Goal: Transaction & Acquisition: Book appointment/travel/reservation

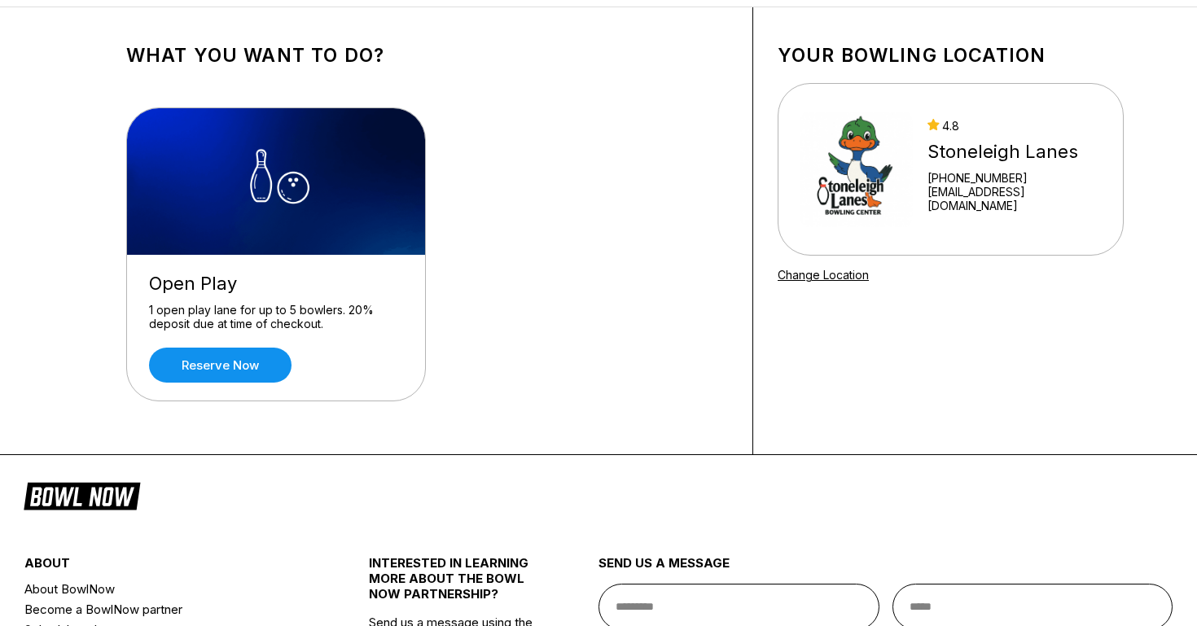
scroll to position [75, 0]
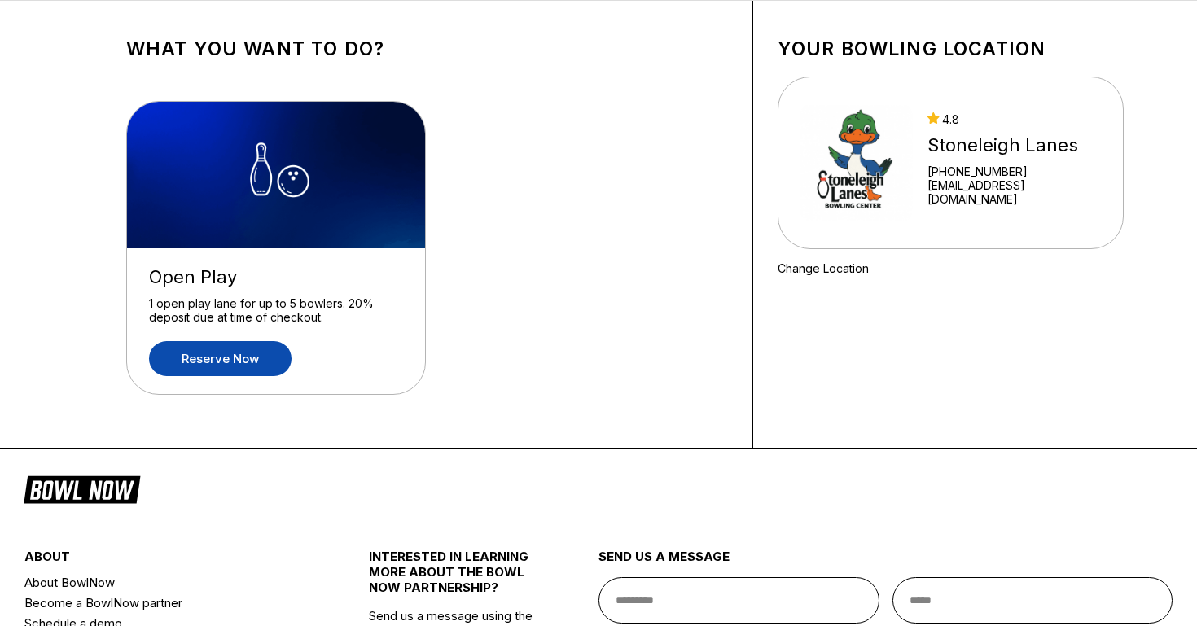
click at [202, 354] on link "Reserve now" at bounding box center [220, 358] width 143 height 35
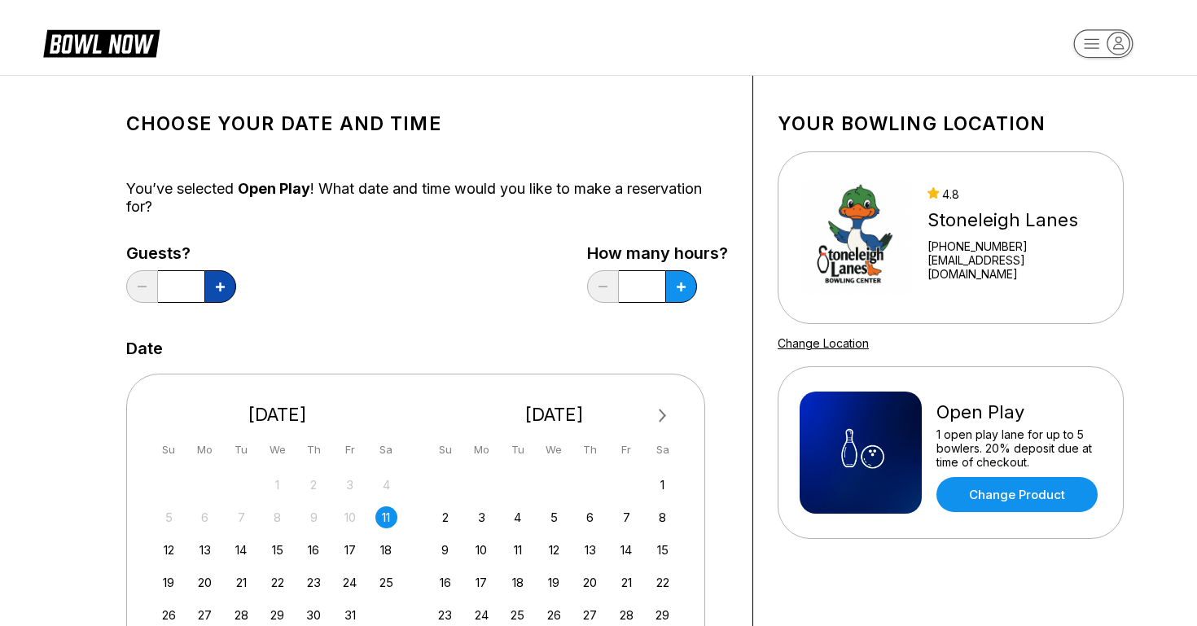
click at [218, 280] on button at bounding box center [220, 286] width 32 height 33
type input "*"
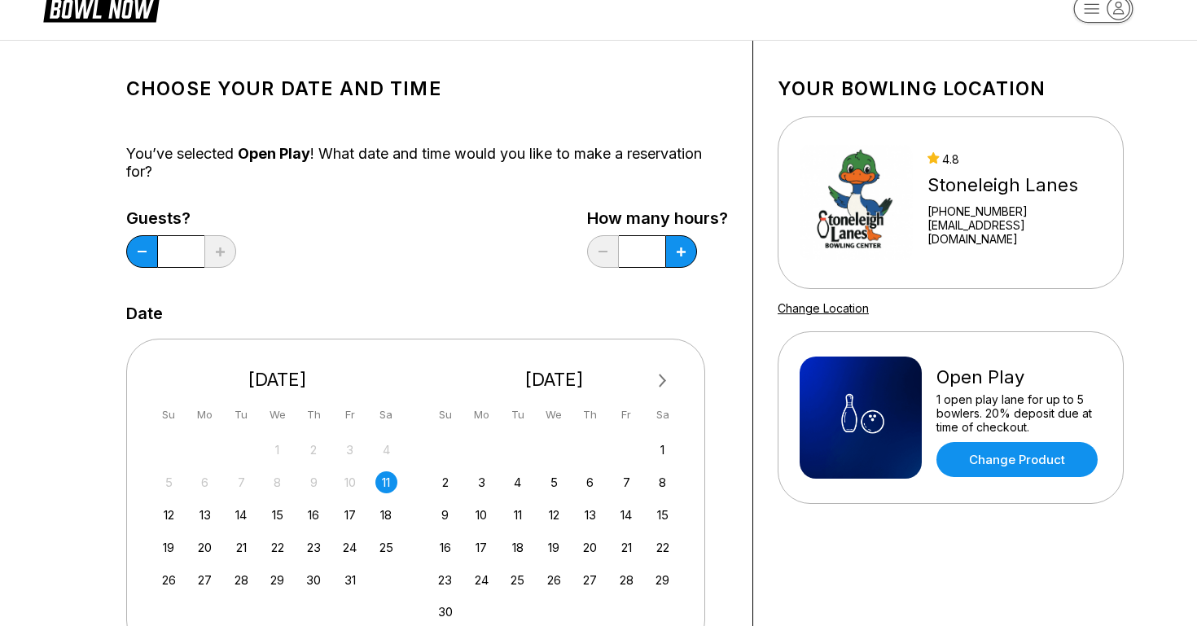
scroll to position [38, 0]
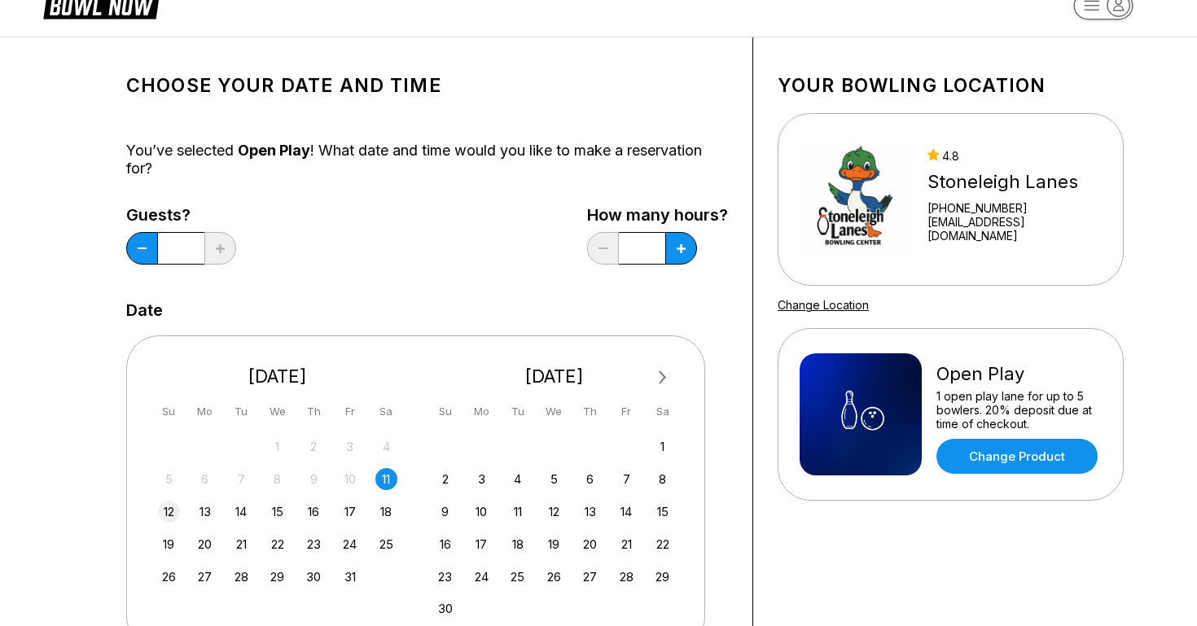
click at [170, 509] on div "12" at bounding box center [169, 512] width 22 height 22
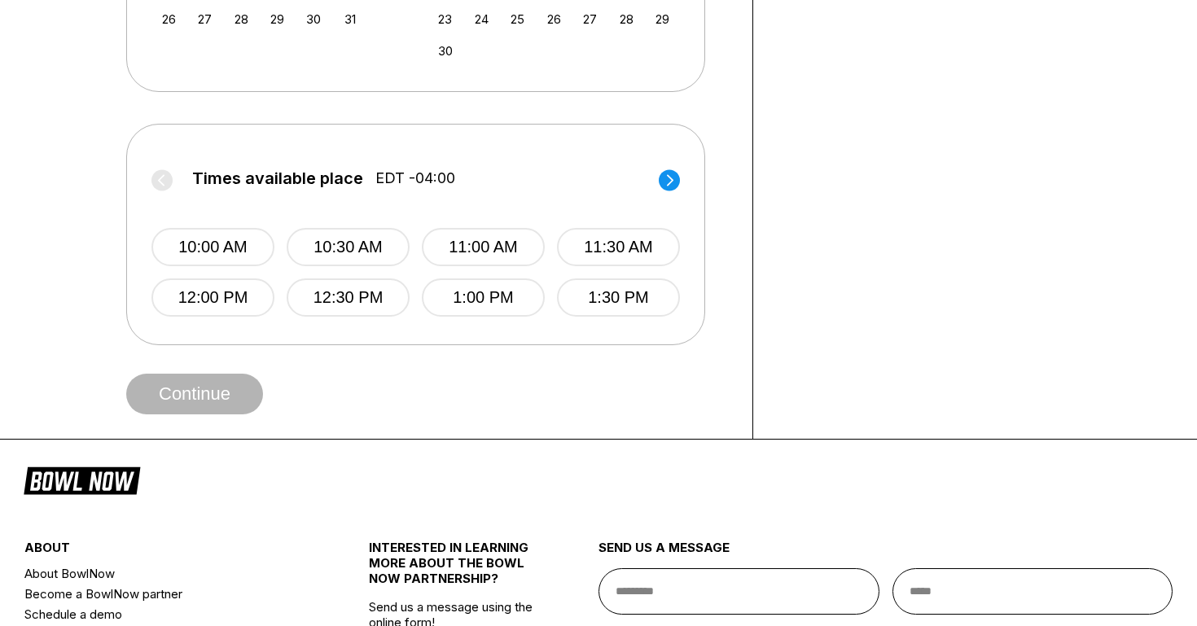
scroll to position [591, 0]
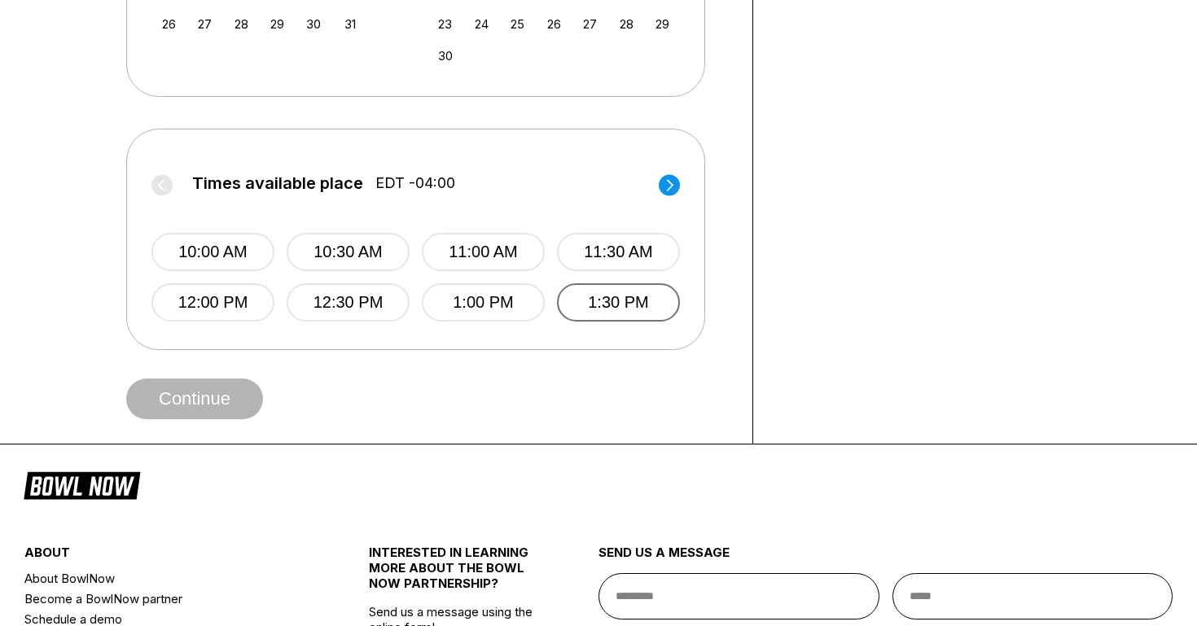
click at [607, 306] on button "1:30 PM" at bounding box center [618, 302] width 123 height 38
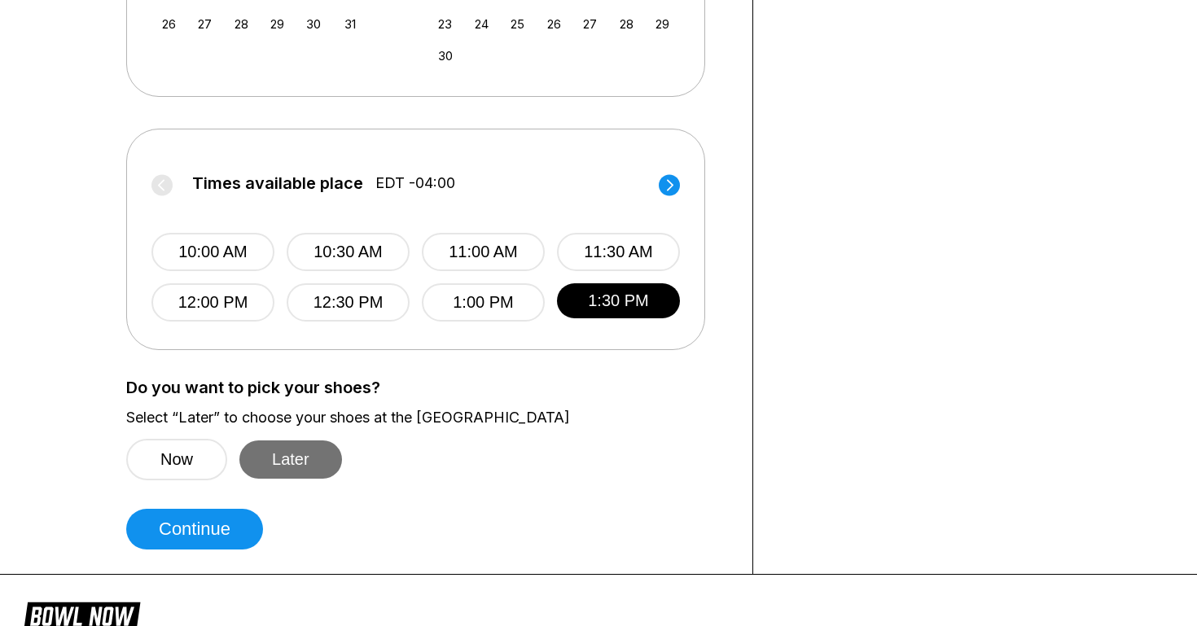
click at [298, 458] on button "Later" at bounding box center [290, 460] width 103 height 38
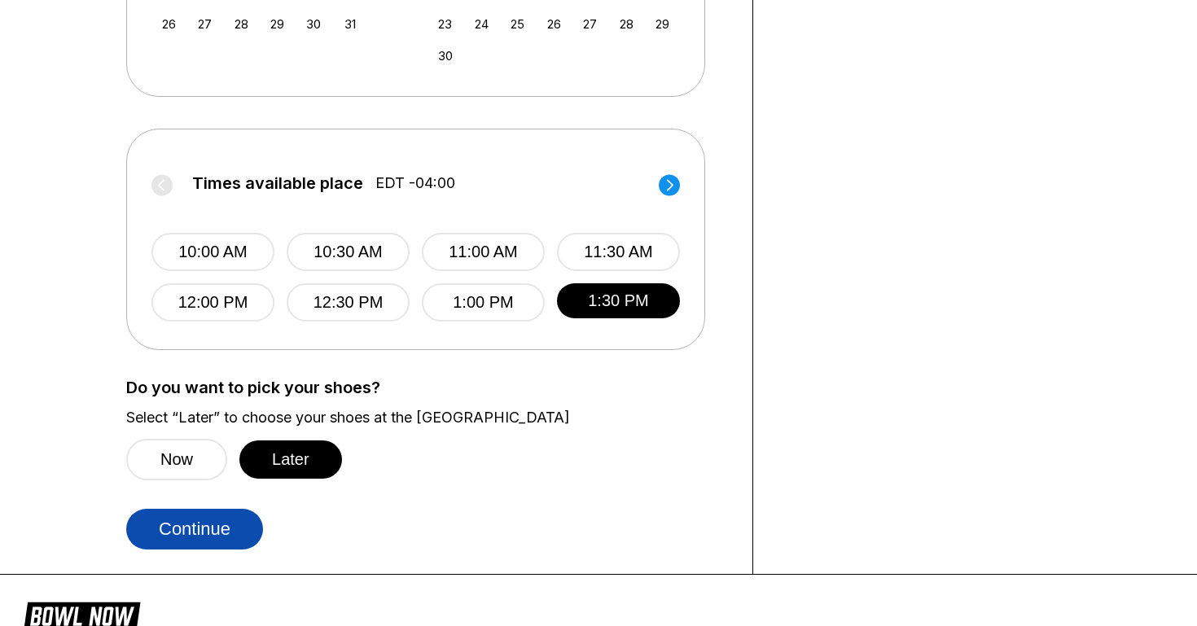
click at [207, 532] on button "Continue" at bounding box center [194, 529] width 137 height 41
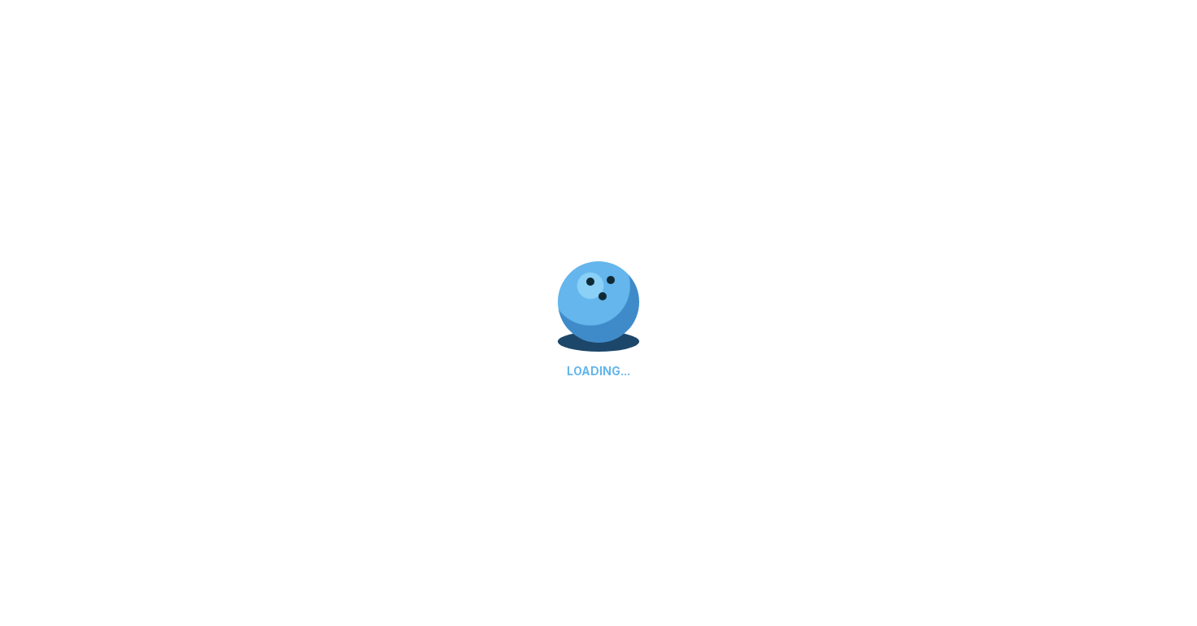
select select "**"
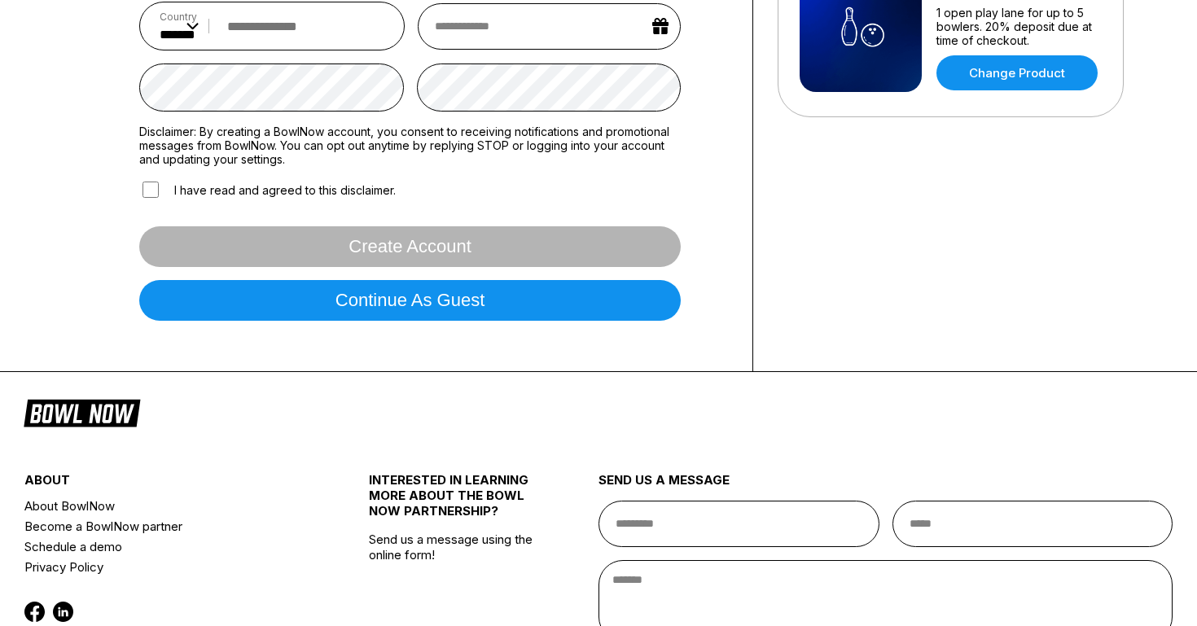
scroll to position [423, 0]
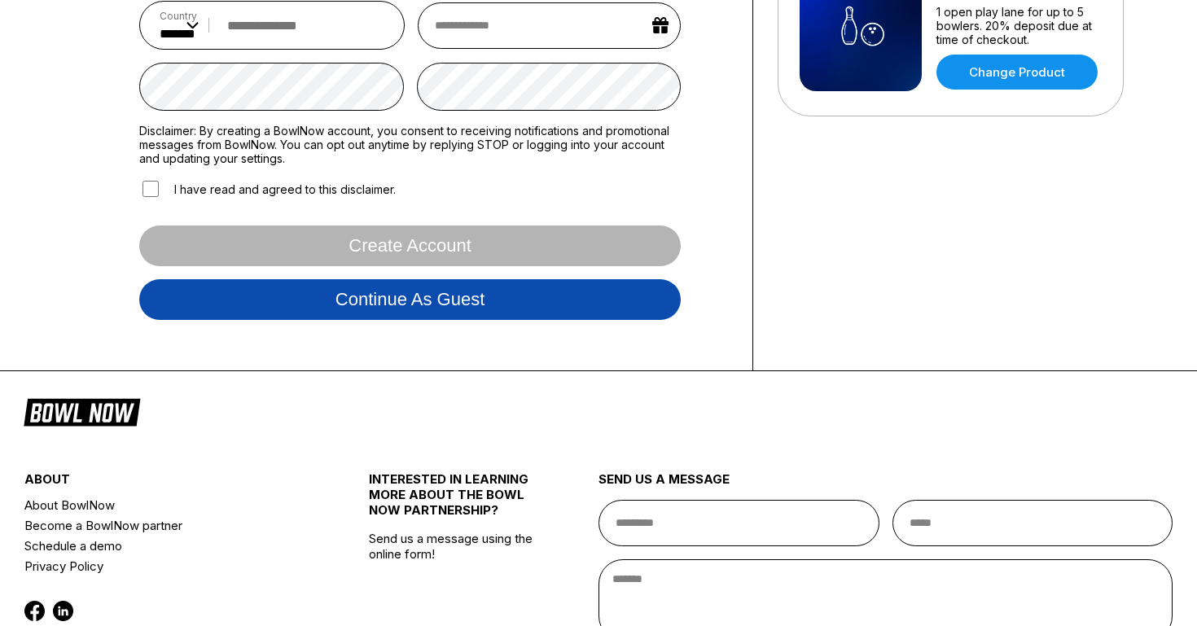
click at [305, 300] on button "Continue as guest" at bounding box center [410, 299] width 542 height 41
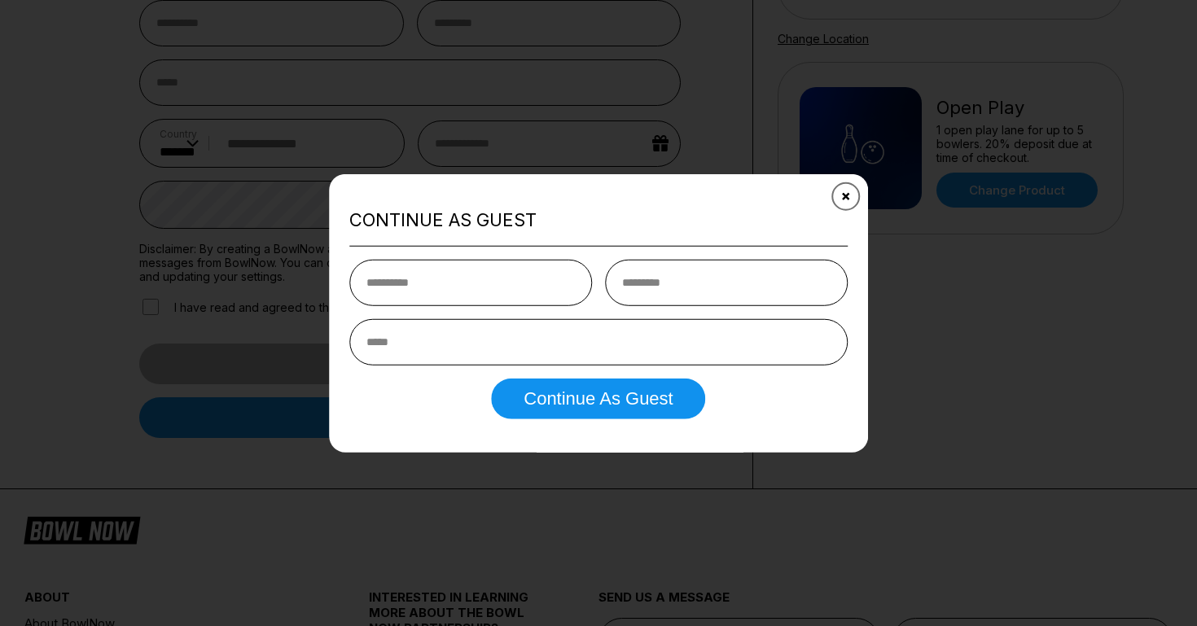
click at [849, 193] on icon "Close" at bounding box center [845, 196] width 13 height 13
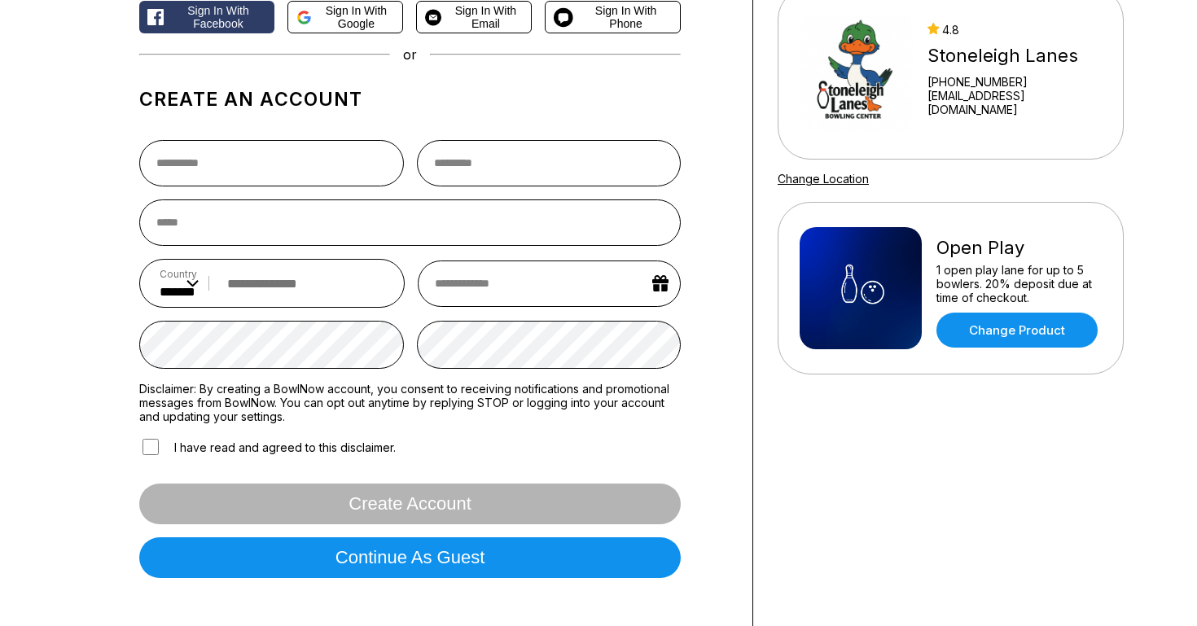
scroll to position [20, 0]
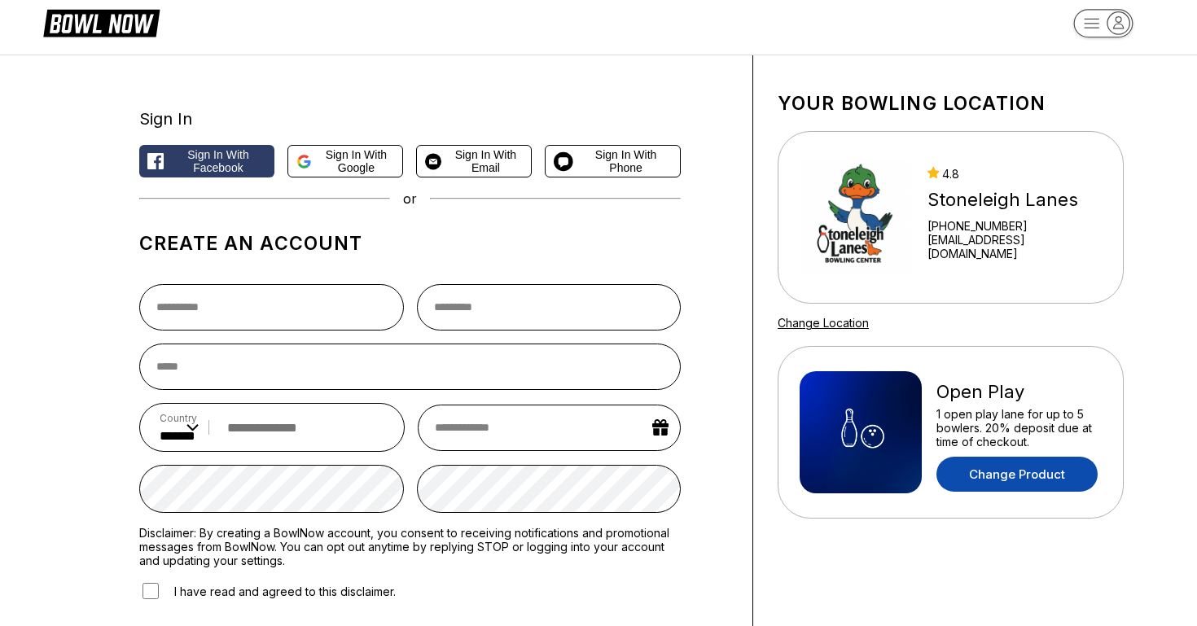
click at [984, 475] on link "Change Product" at bounding box center [1016, 474] width 161 height 35
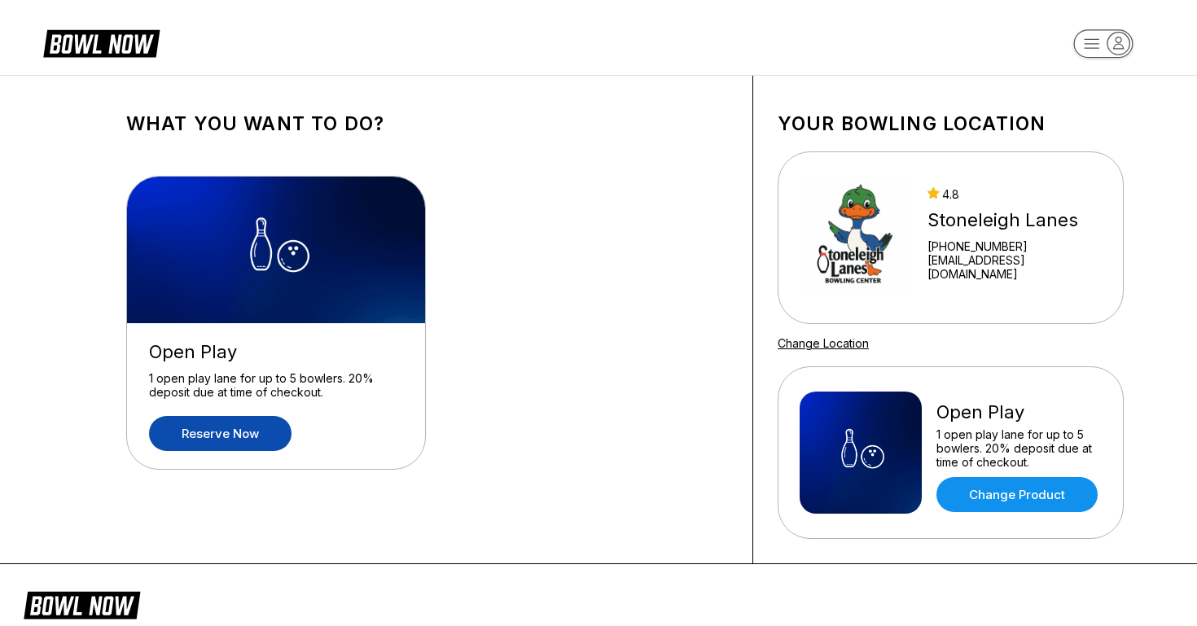
click at [86, 38] on icon at bounding box center [101, 42] width 116 height 31
select select "**"
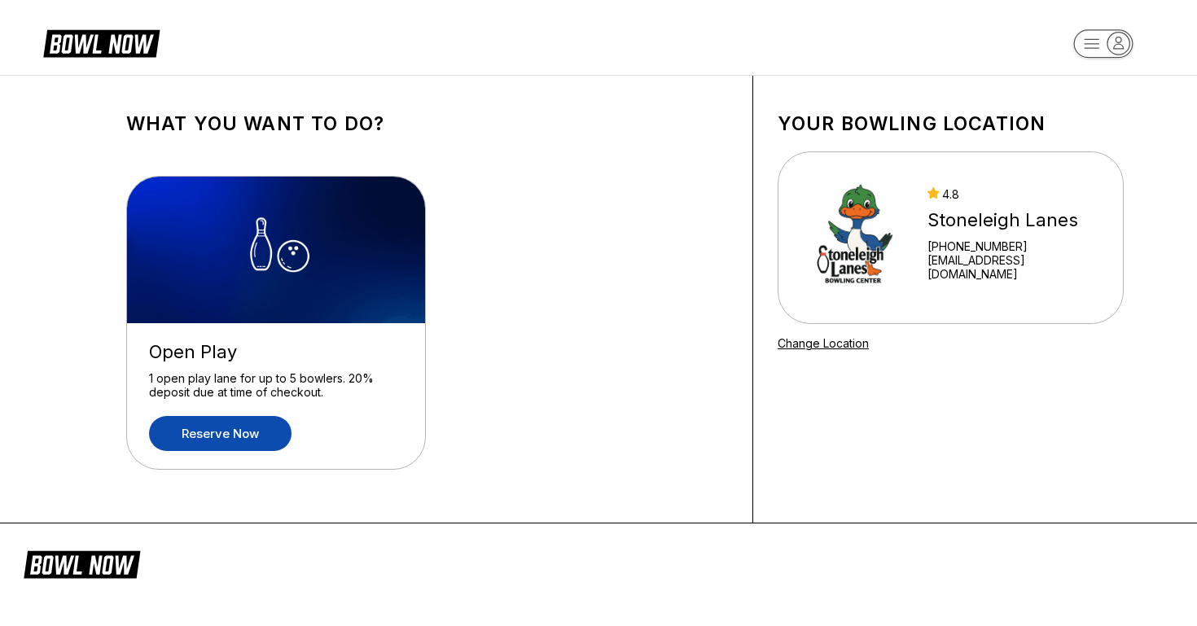
click at [213, 439] on link "Reserve now" at bounding box center [220, 433] width 143 height 35
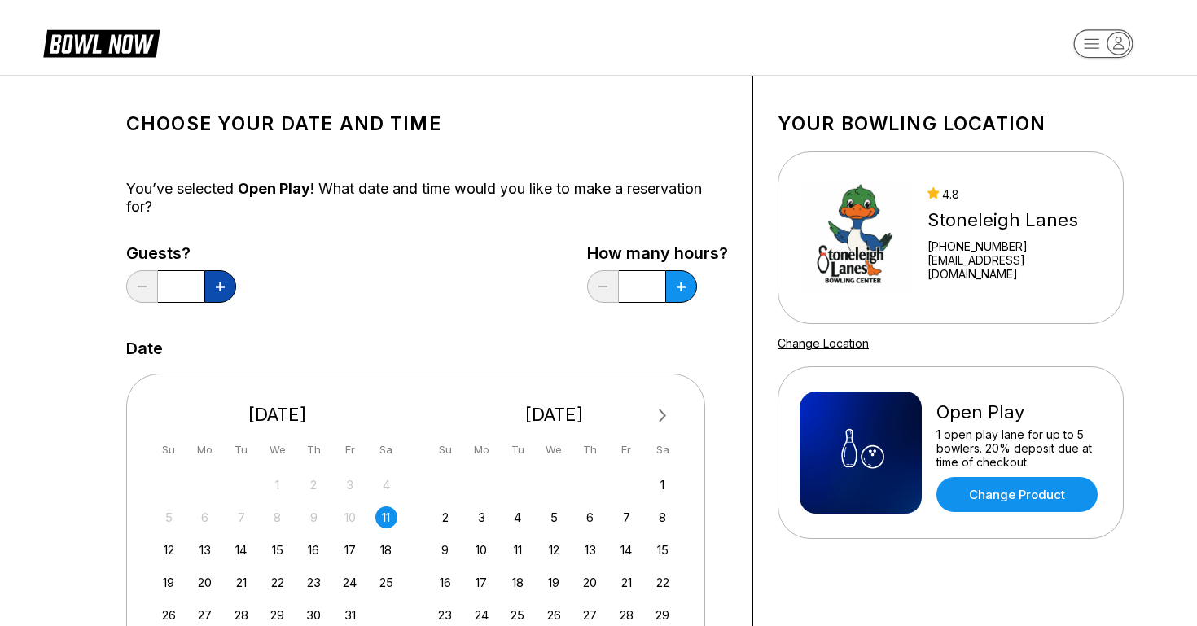
click at [223, 286] on icon at bounding box center [220, 287] width 9 height 9
type input "*"
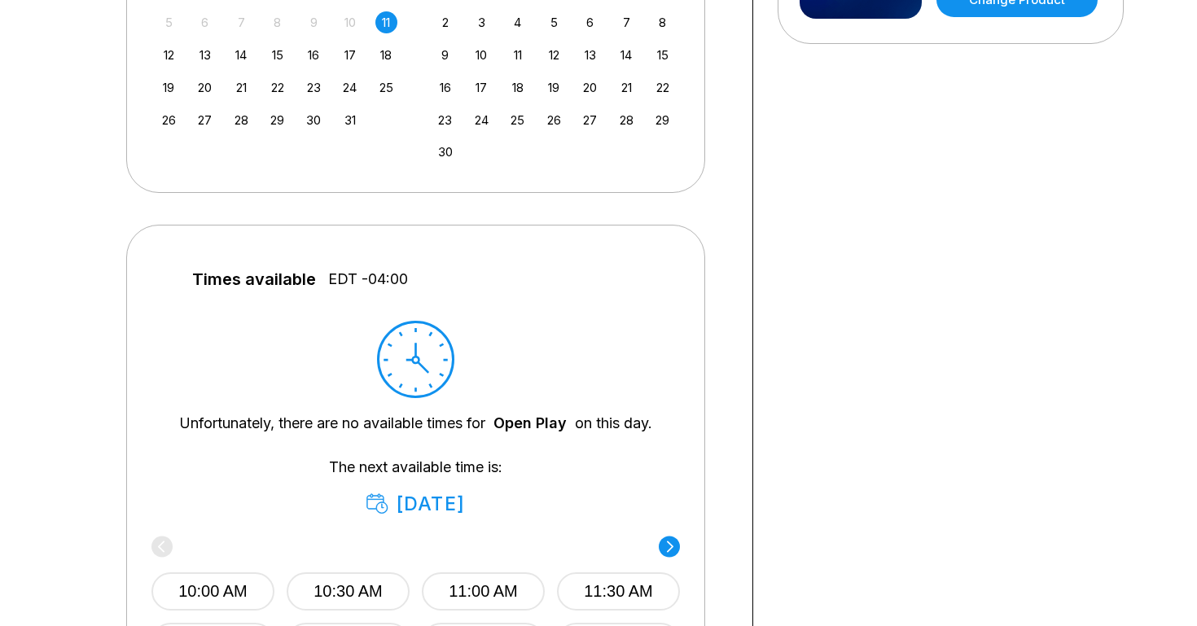
scroll to position [380, 0]
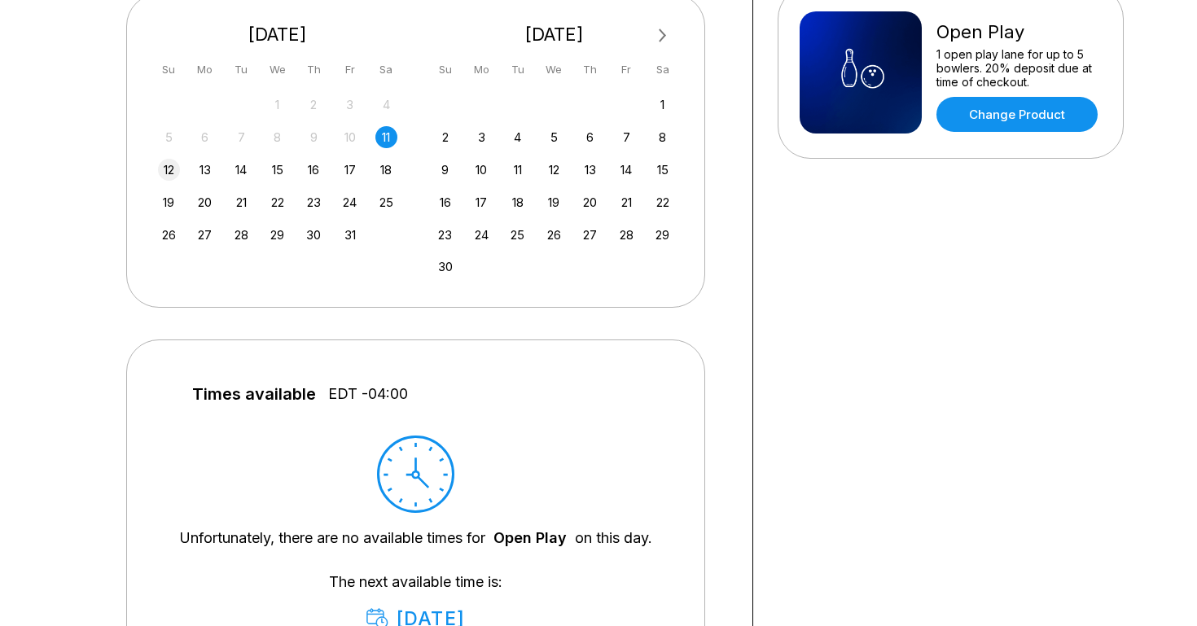
click at [170, 172] on div "12" at bounding box center [169, 170] width 22 height 22
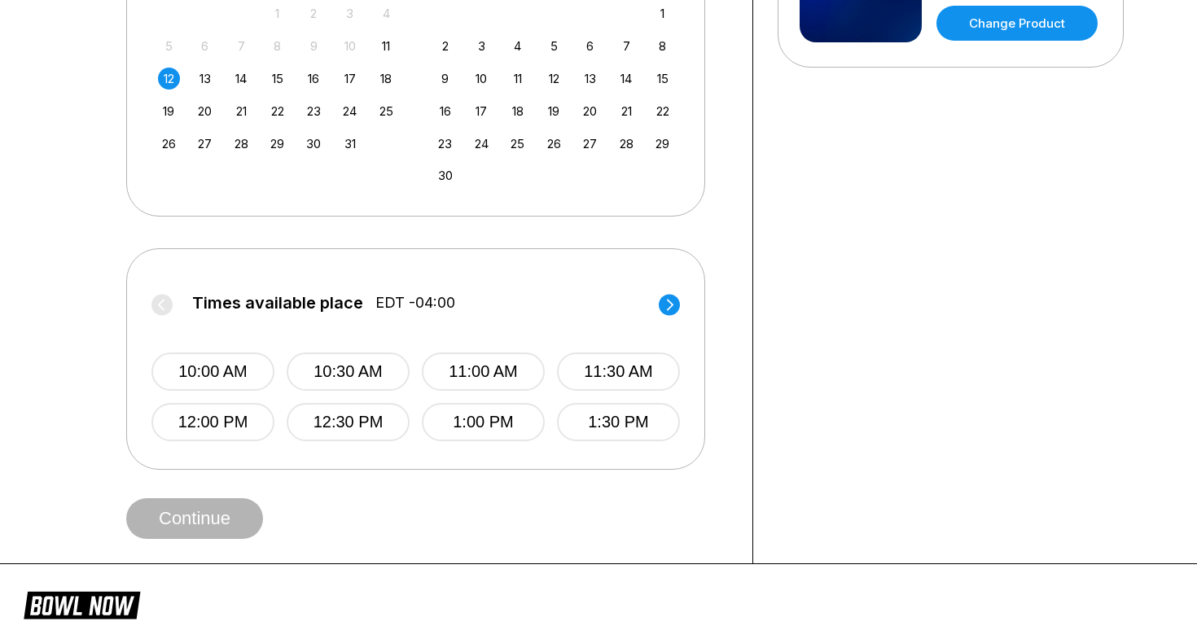
scroll to position [711, 0]
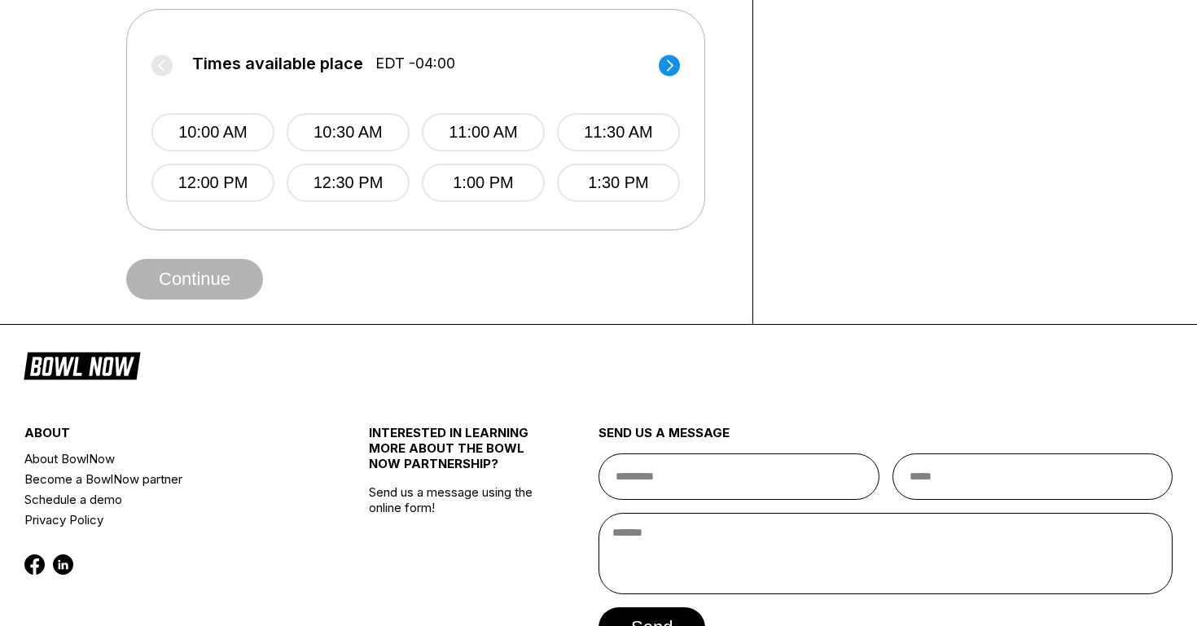
click at [671, 73] on circle at bounding box center [669, 65] width 21 height 21
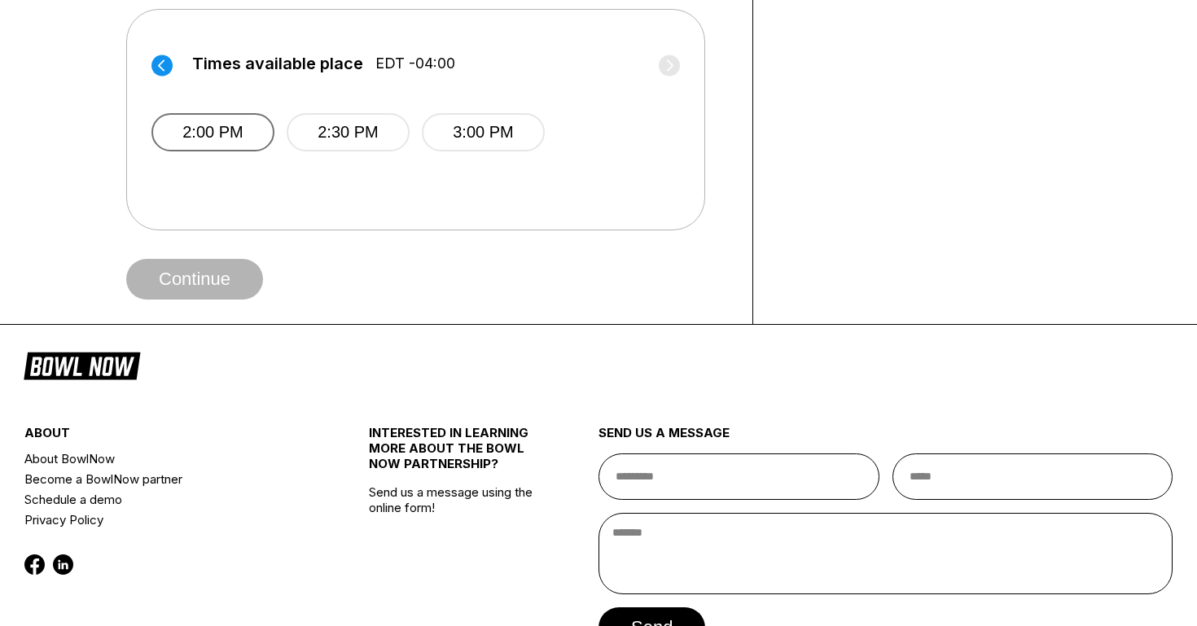
click at [205, 134] on button "2:00 PM" at bounding box center [212, 132] width 123 height 38
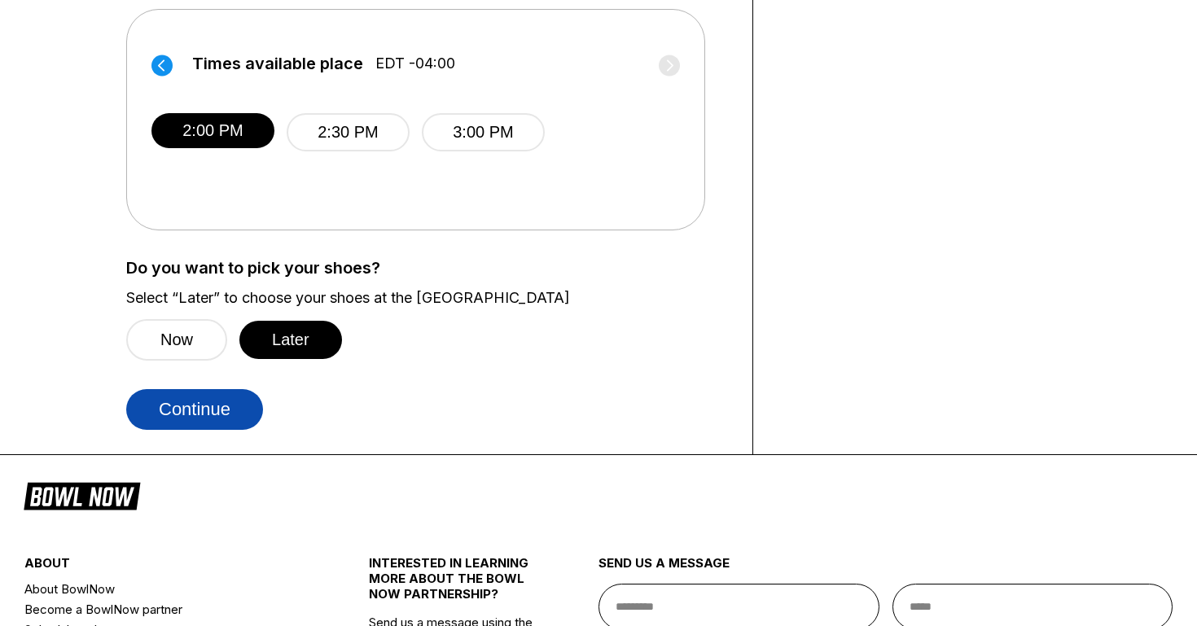
click at [189, 416] on button "Continue" at bounding box center [194, 409] width 137 height 41
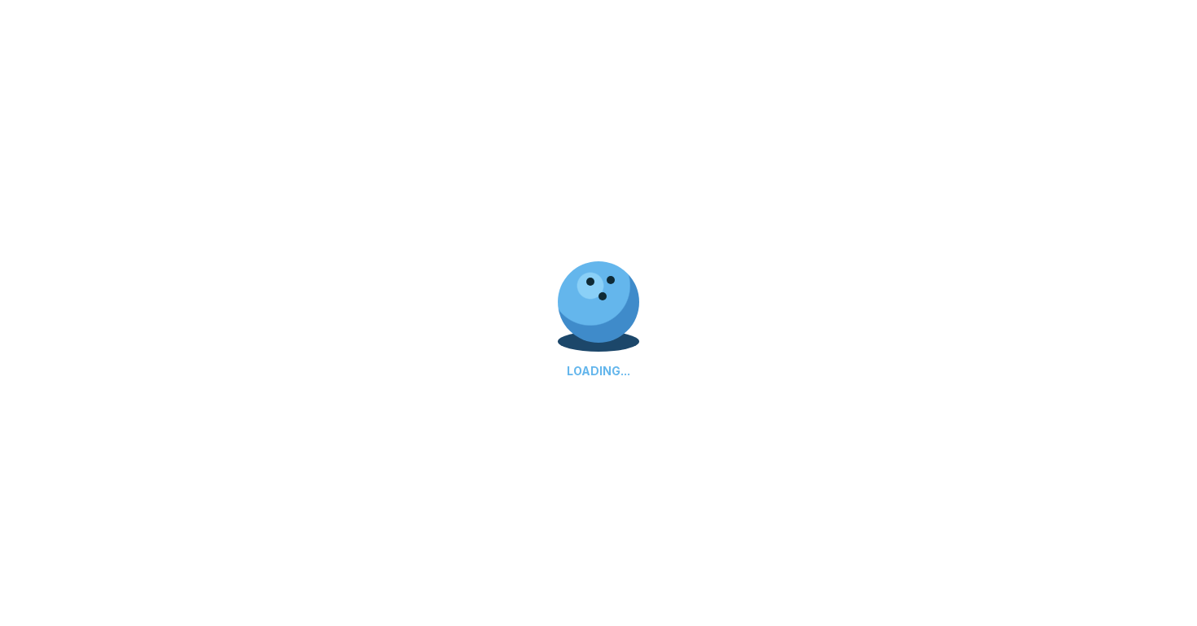
select select "**"
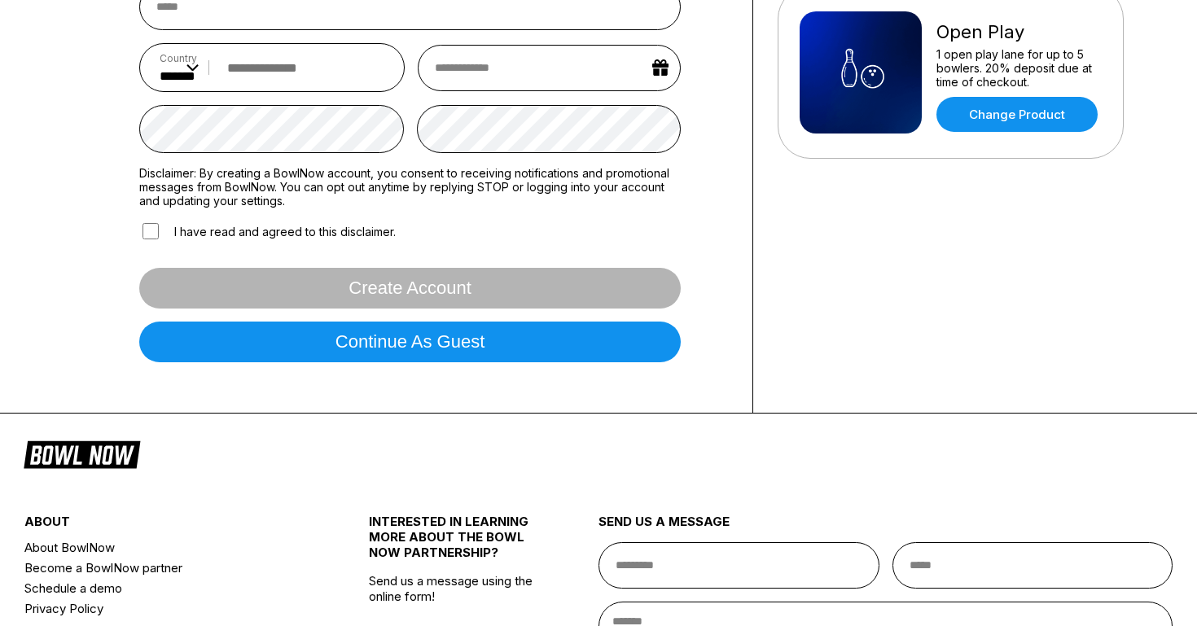
scroll to position [581, 0]
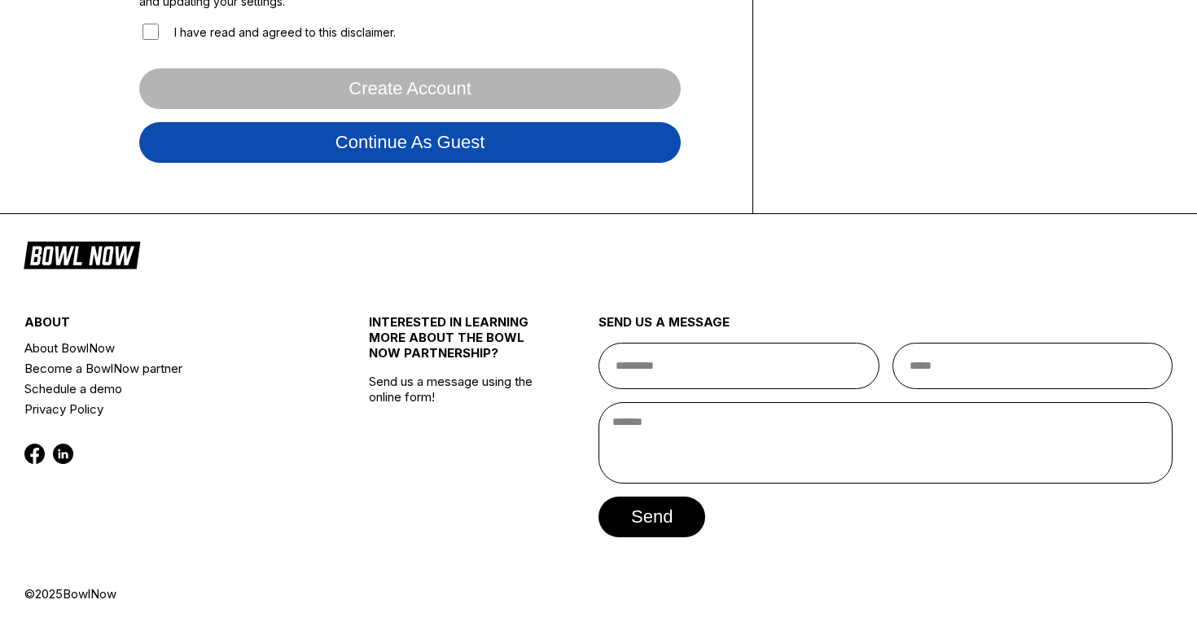
click at [378, 153] on button "Continue as guest" at bounding box center [410, 142] width 542 height 41
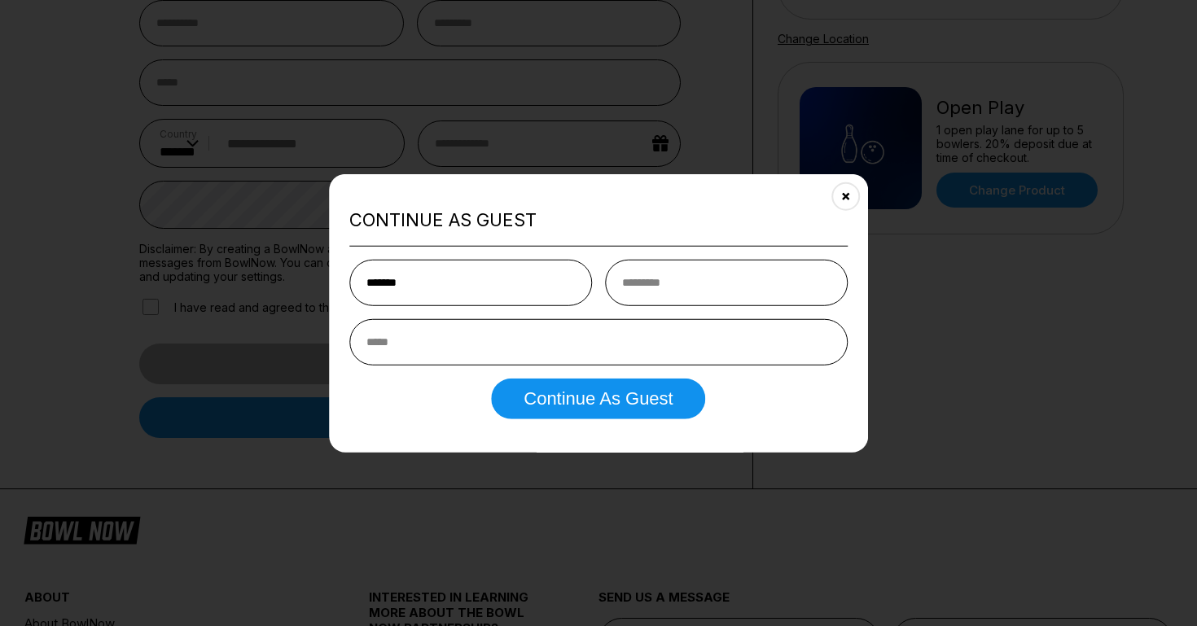
type input "*******"
type input "*****"
click at [413, 349] on input "email" at bounding box center [591, 342] width 485 height 46
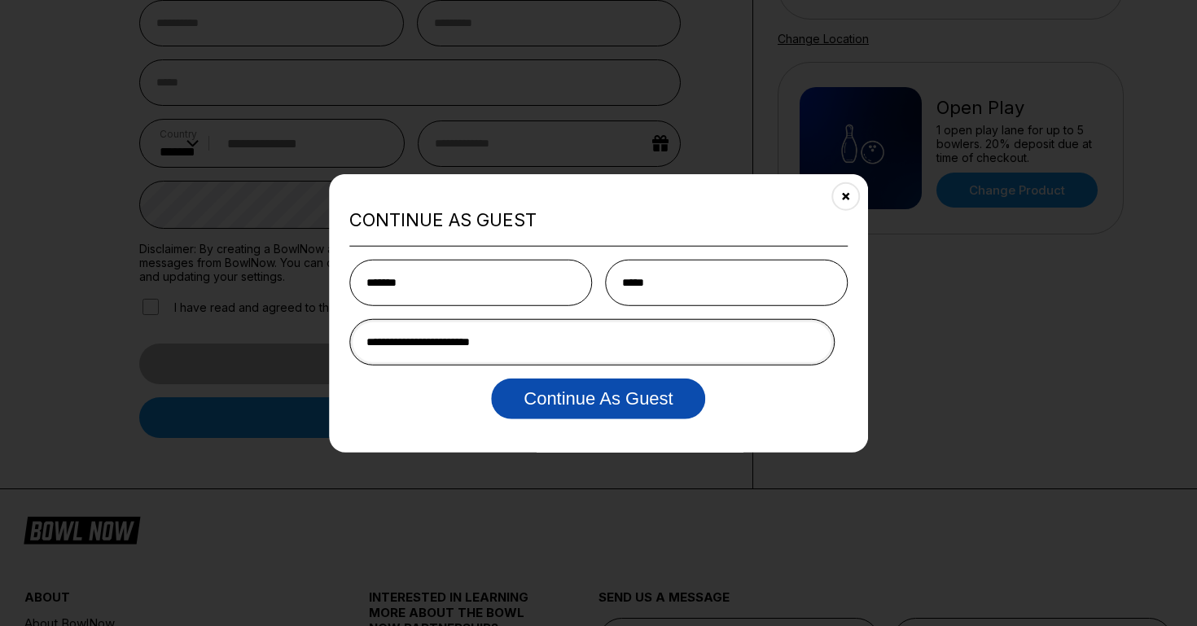
type input "**********"
click at [550, 402] on button "Continue as Guest" at bounding box center [598, 399] width 214 height 41
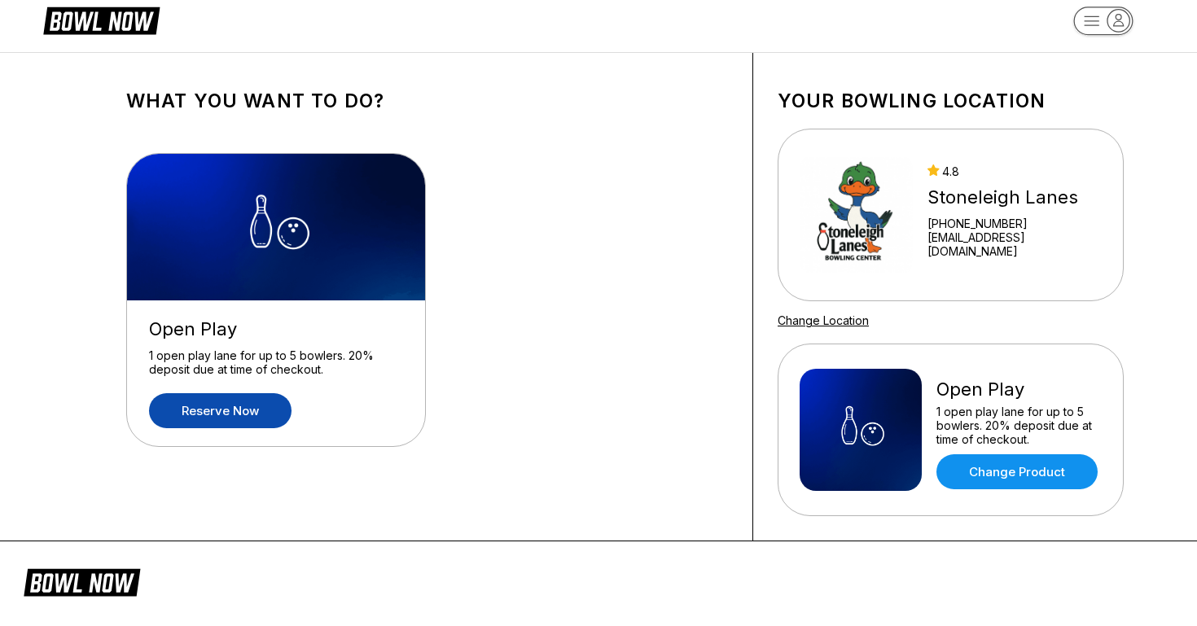
scroll to position [3, 0]
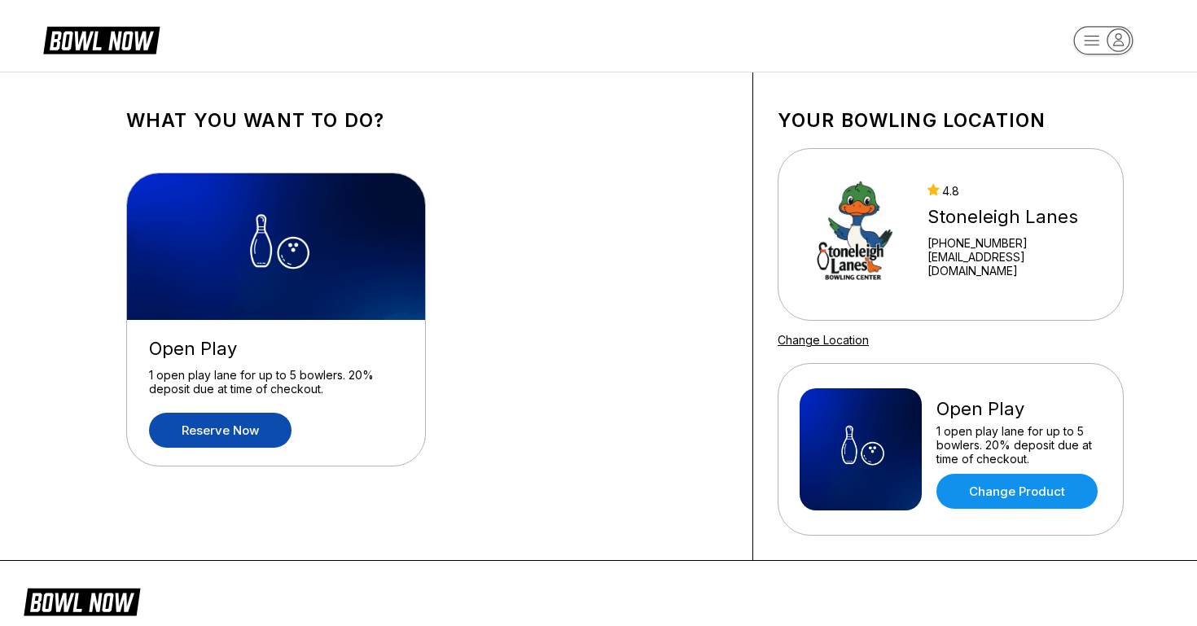
click at [228, 425] on link "Reserve now" at bounding box center [220, 430] width 143 height 35
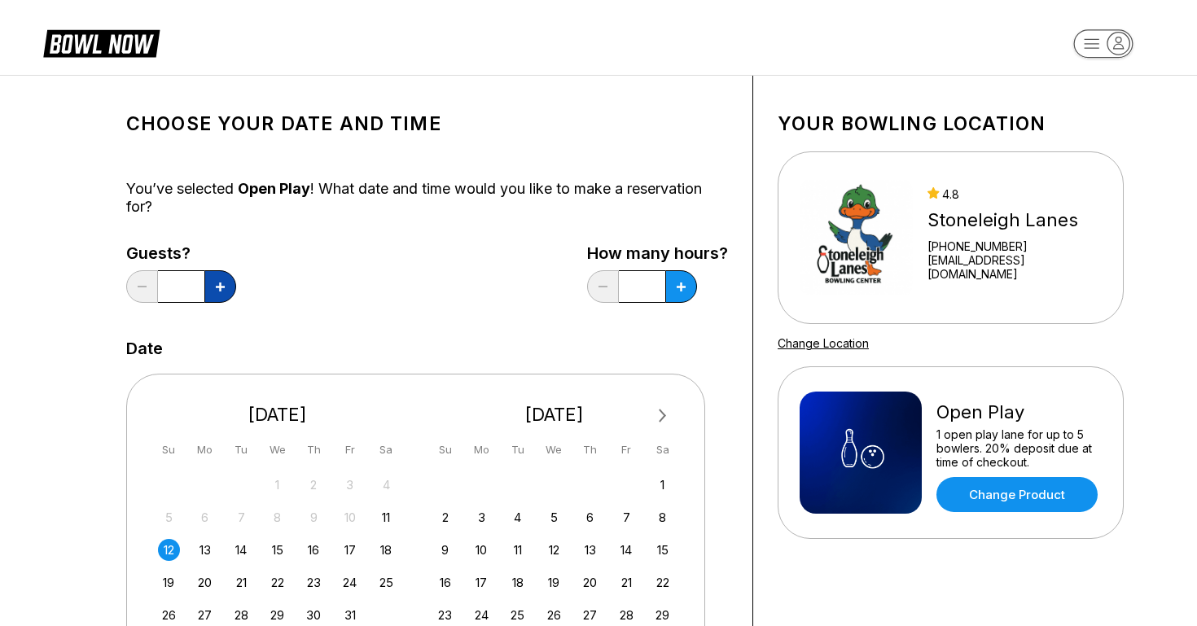
click at [222, 296] on button at bounding box center [220, 286] width 32 height 33
type input "*"
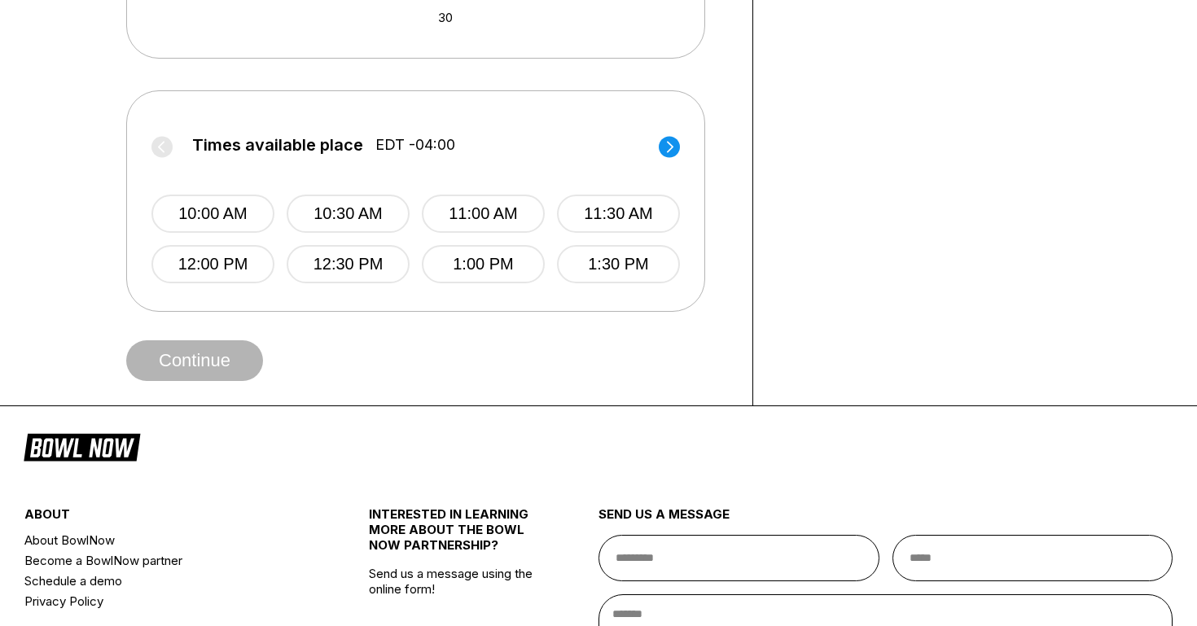
scroll to position [631, 0]
click at [673, 137] on circle at bounding box center [669, 144] width 21 height 21
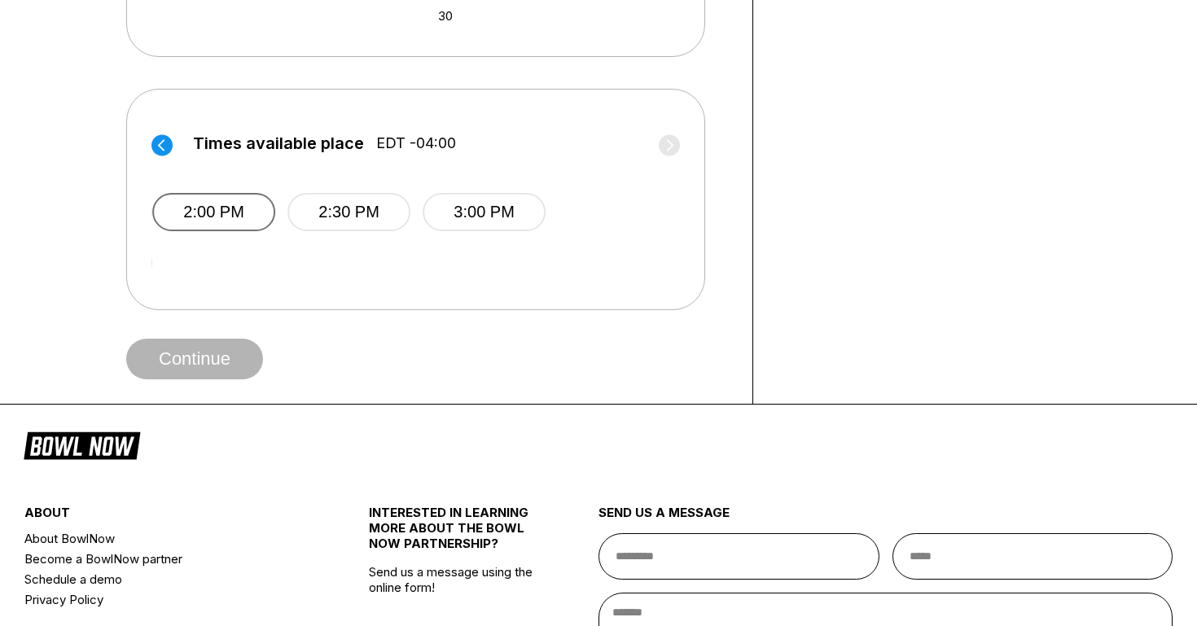
click at [209, 212] on button "2:00 PM" at bounding box center [213, 212] width 123 height 38
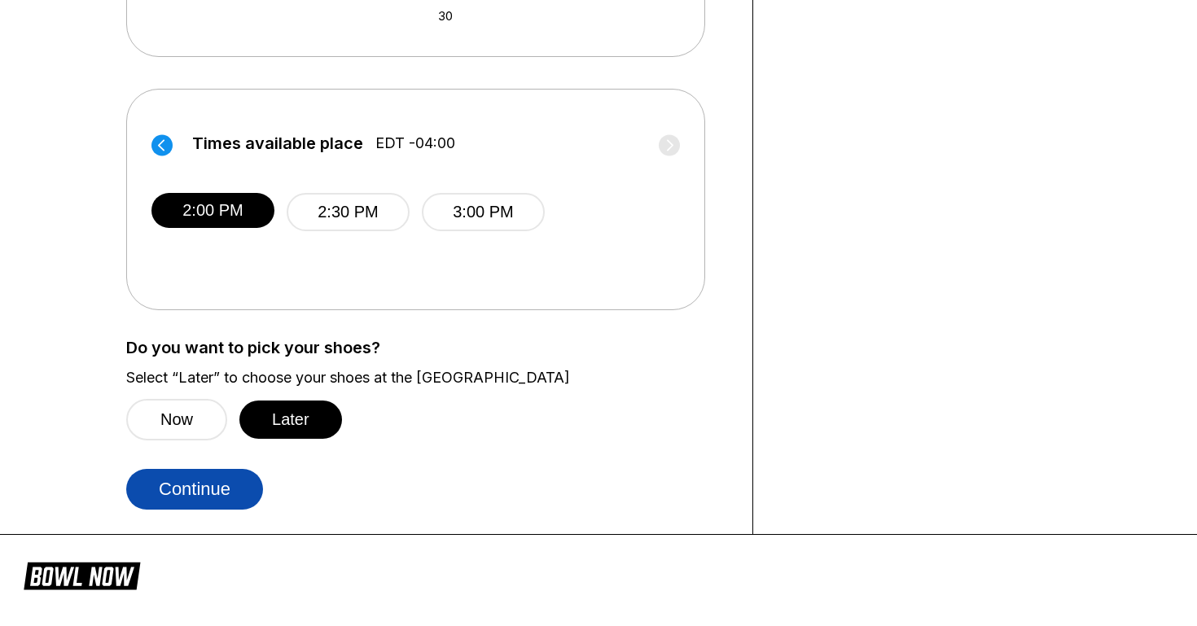
click at [223, 480] on button "Continue" at bounding box center [194, 489] width 137 height 41
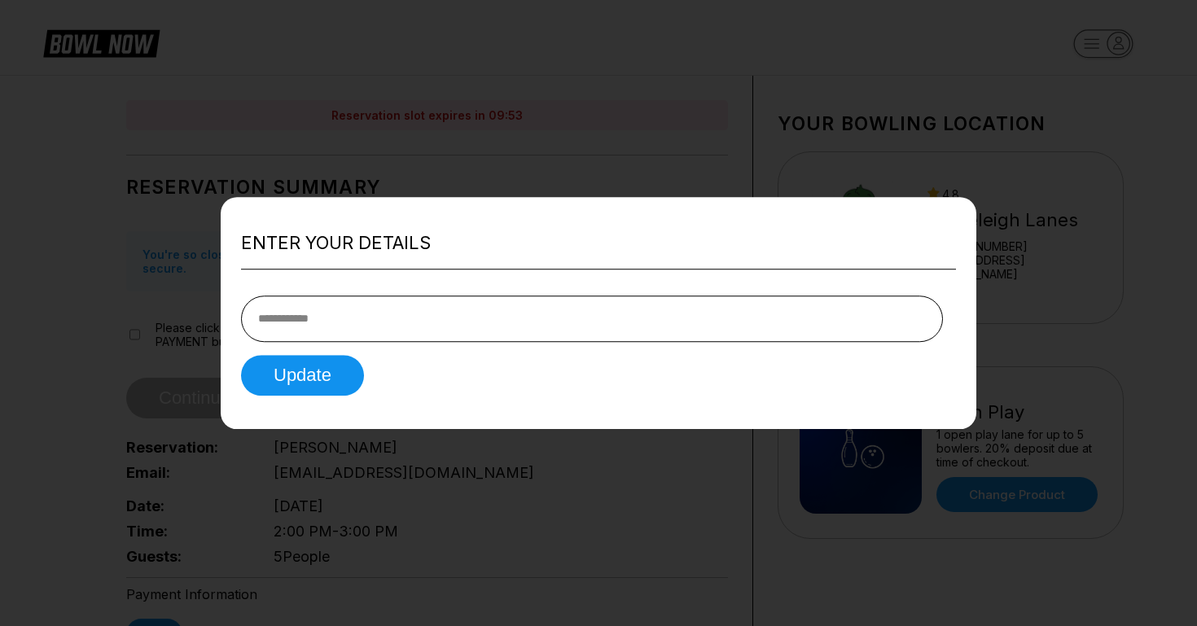
click at [483, 336] on input "tel" at bounding box center [592, 319] width 702 height 46
type input "**********"
click at [316, 381] on button "Update" at bounding box center [302, 375] width 123 height 41
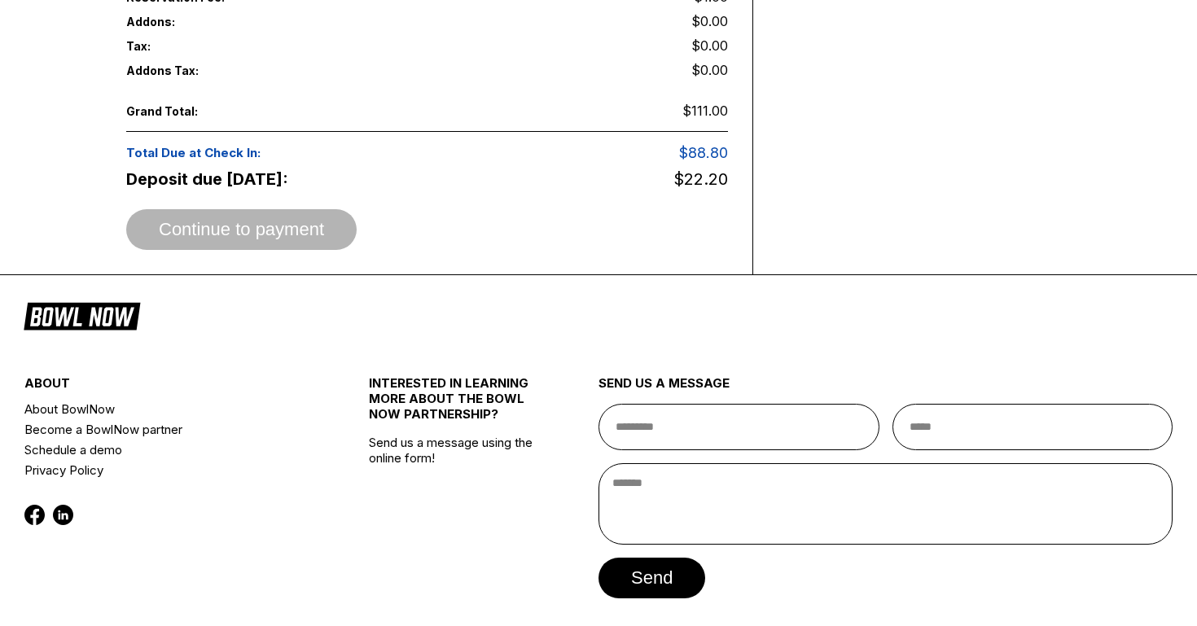
scroll to position [886, 0]
